Goal: Task Accomplishment & Management: Use online tool/utility

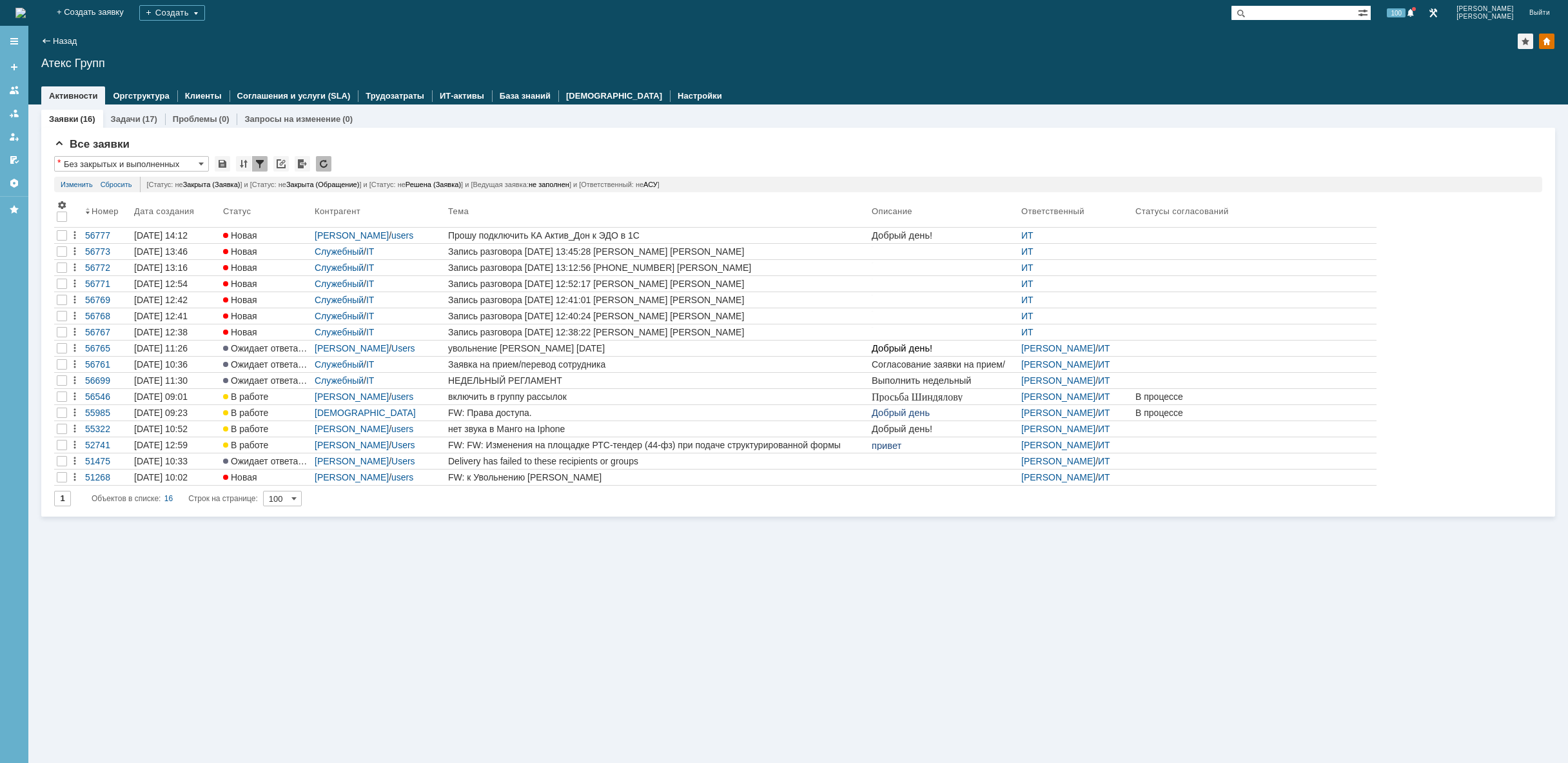
click at [26, 15] on img at bounding box center [20, 13] width 11 height 11
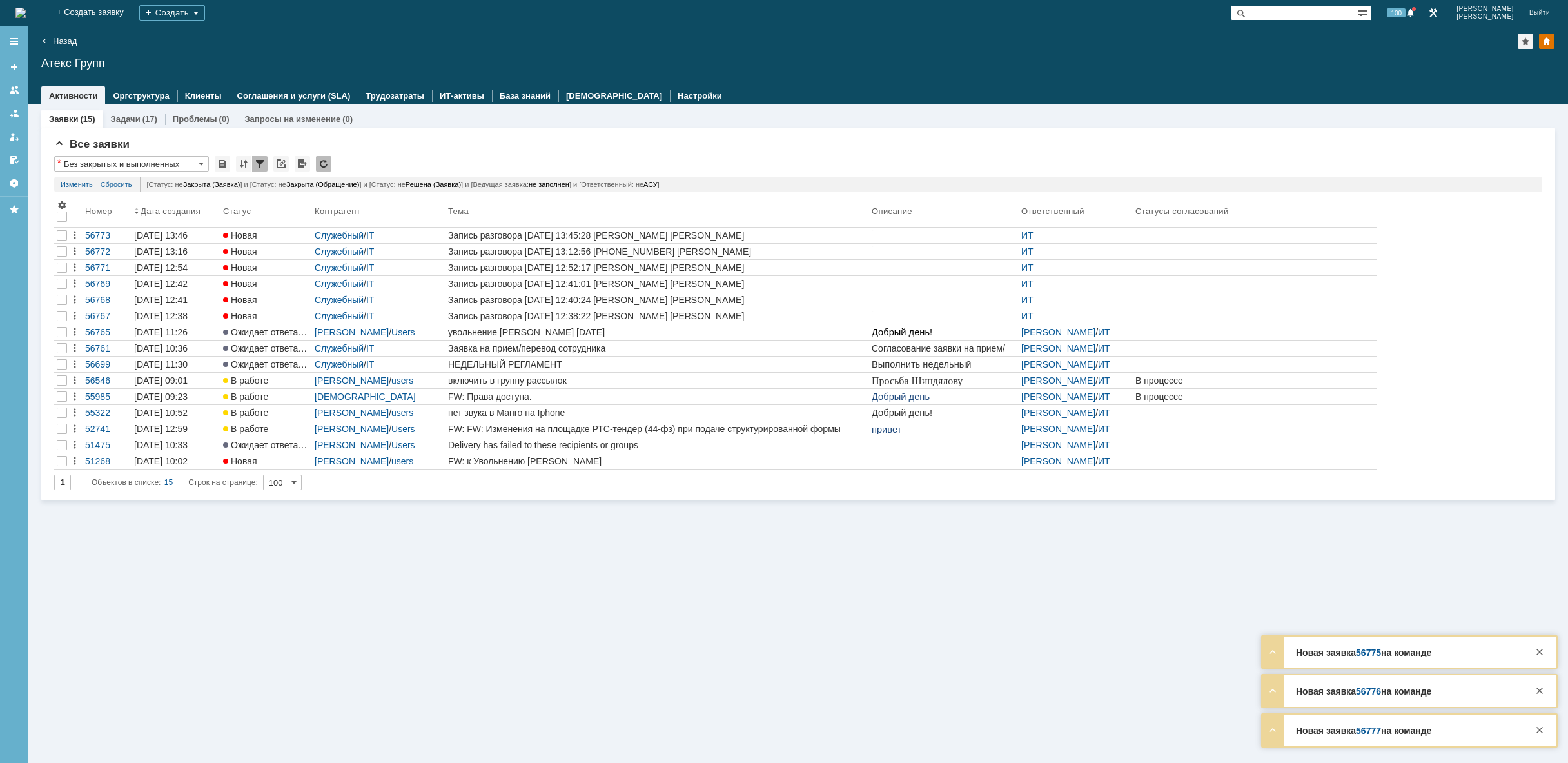
click at [26, 8] on img at bounding box center [20, 13] width 11 height 11
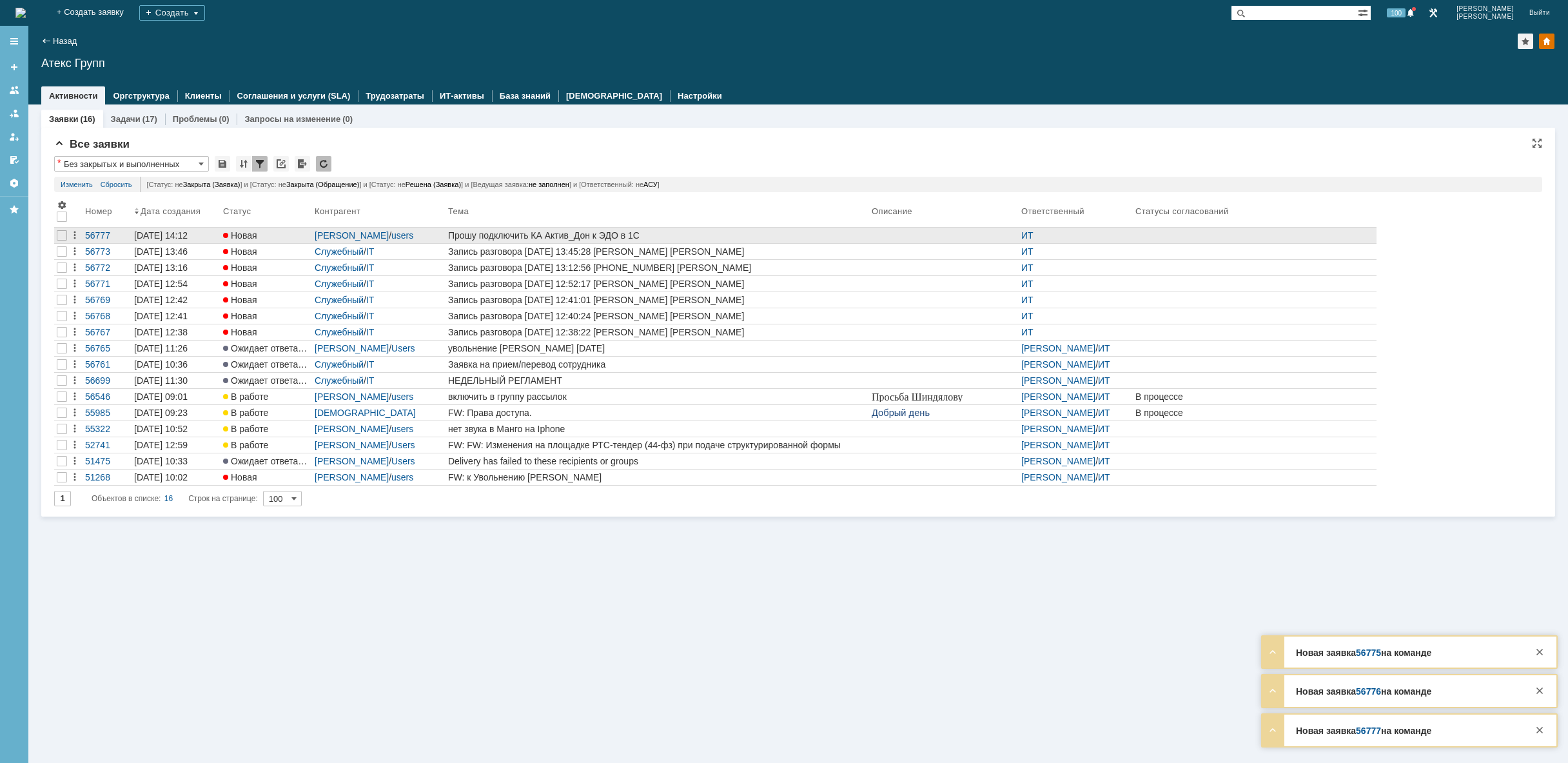
click at [564, 238] on div "Прошу подключить КА Актив_Дон к ЭДО в 1С" at bounding box center [656, 235] width 418 height 11
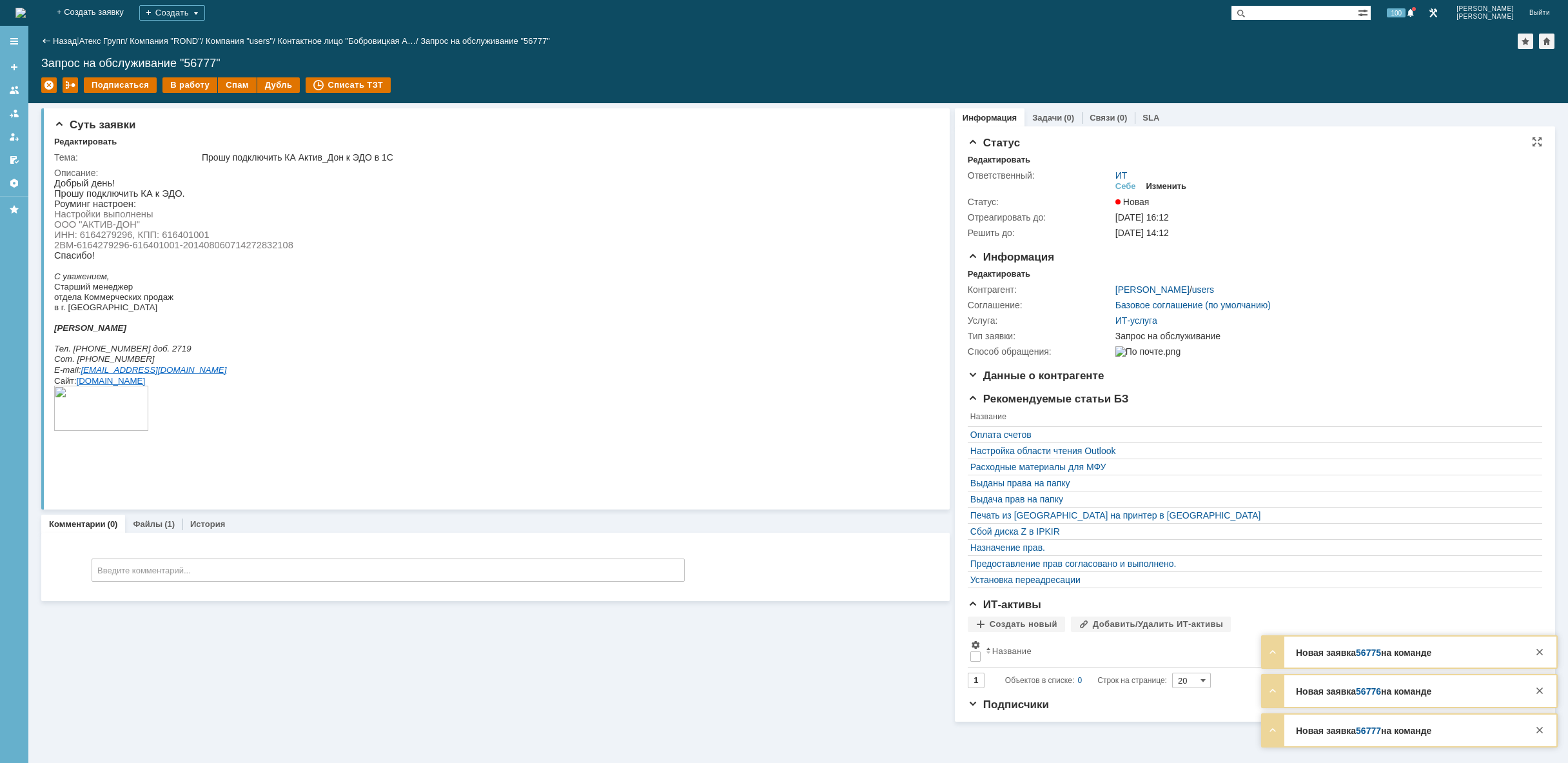
click at [1163, 184] on div "Изменить" at bounding box center [1167, 187] width 41 height 11
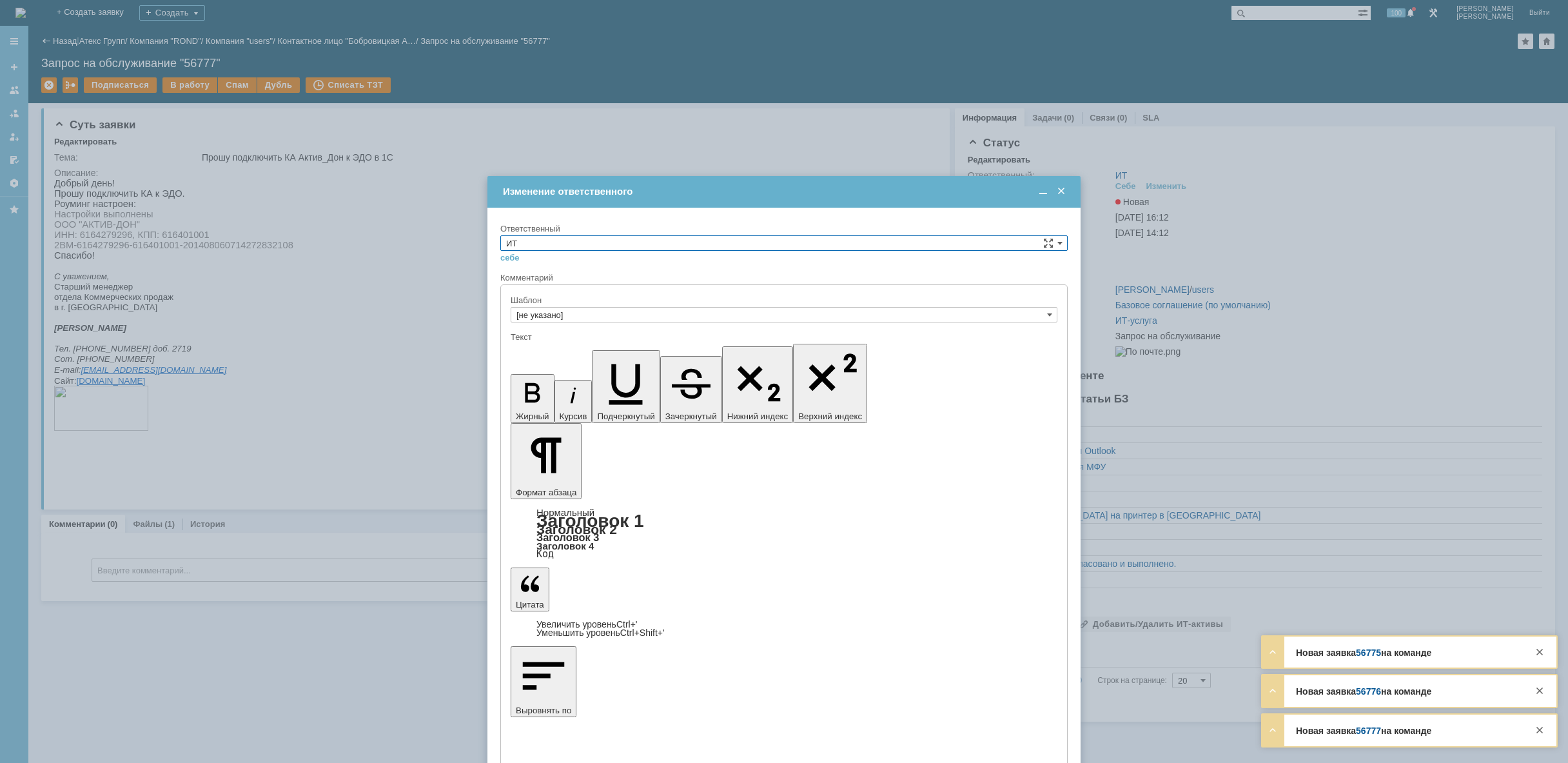
click at [662, 241] on input "ИТ" at bounding box center [784, 243] width 568 height 15
click at [597, 345] on div "АСУ" at bounding box center [784, 349] width 566 height 14
type input "АСУ"
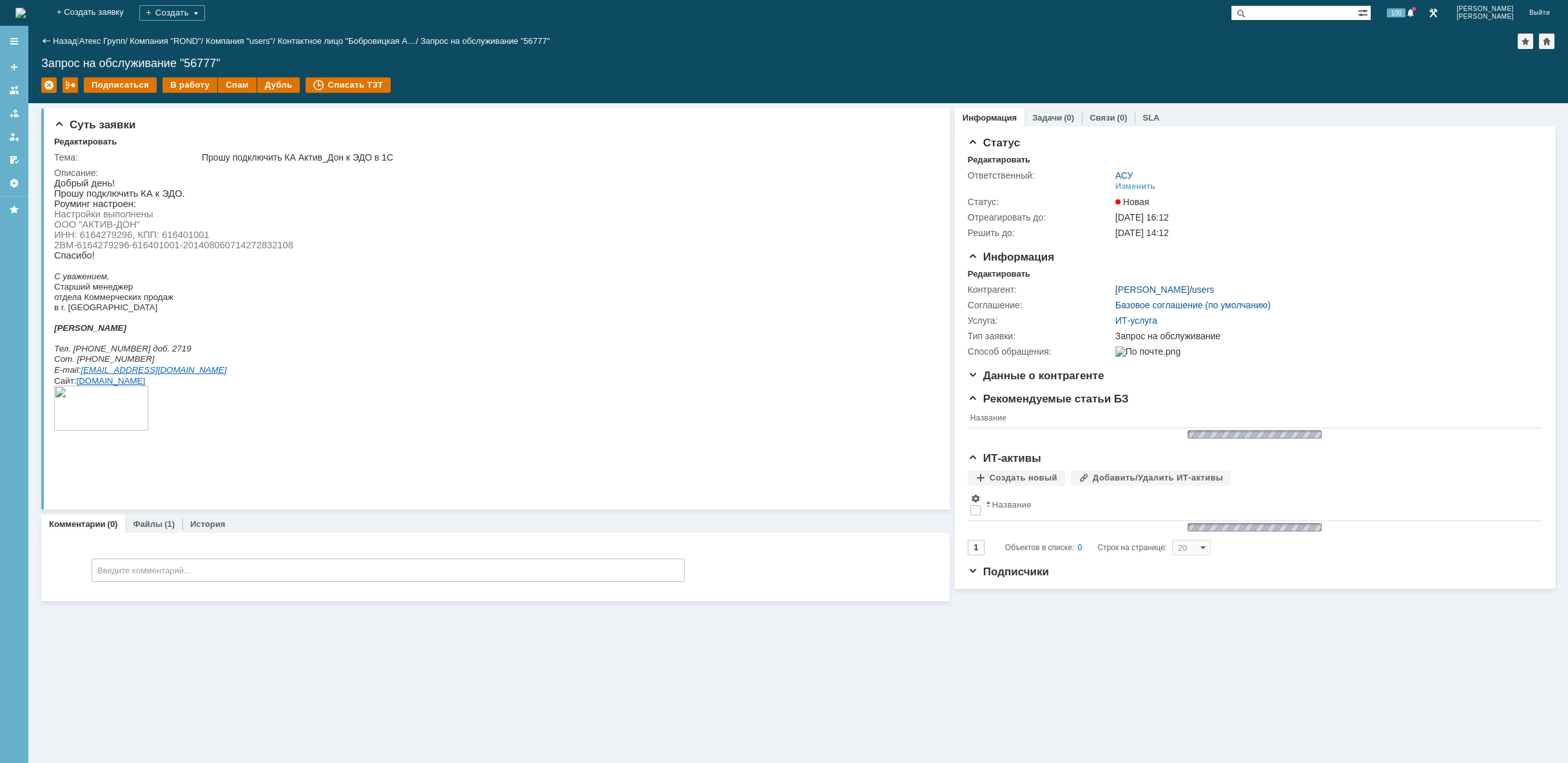
click at [26, 10] on img at bounding box center [20, 13] width 11 height 11
